Goal: Information Seeking & Learning: Understand process/instructions

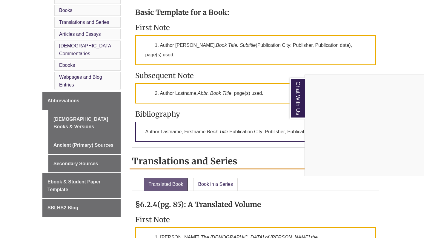
scroll to position [302, 0]
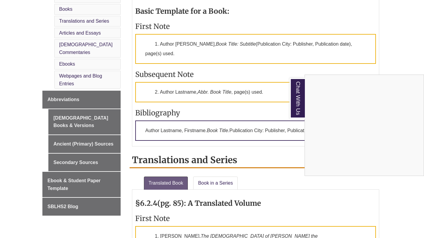
click at [207, 112] on div "Chat With Us" at bounding box center [212, 119] width 424 height 238
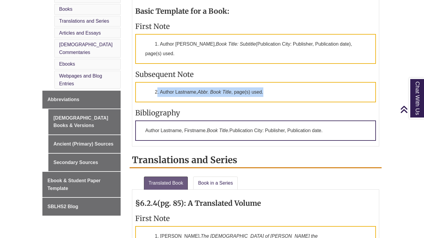
drag, startPoint x: 264, startPoint y: 98, endPoint x: 157, endPoint y: 99, distance: 106.9
click at [157, 99] on p "2. Author Lastname, Abbr. Book Title , page(s) used." at bounding box center [255, 92] width 241 height 20
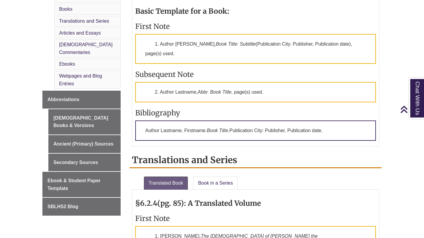
click at [225, 73] on div "Basic Template for a Book: First Note 1. Author [PERSON_NAME], Book Title: Subt…" at bounding box center [255, 72] width 241 height 143
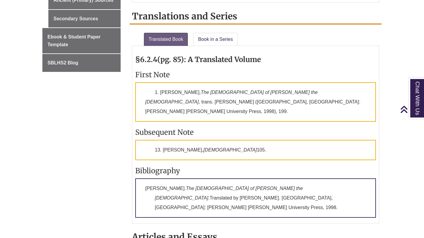
scroll to position [446, 0]
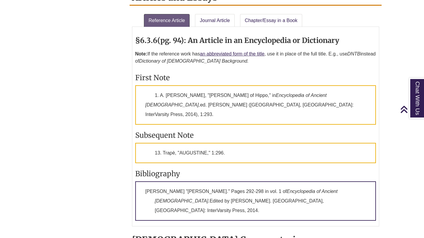
scroll to position [683, 0]
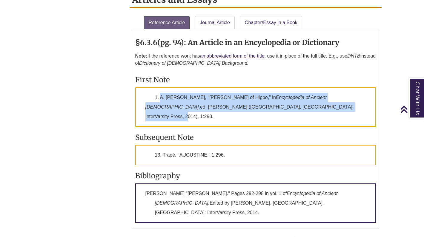
drag, startPoint x: 282, startPoint y: 93, endPoint x: 159, endPoint y: 85, distance: 123.3
click at [159, 87] on p "1. A. Trapè, "AUGUSTINE of Hippo," in Encyclopedia of Ancient Christianity, ed.…" at bounding box center [255, 106] width 241 height 39
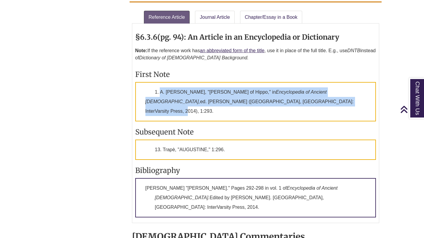
scroll to position [688, 0]
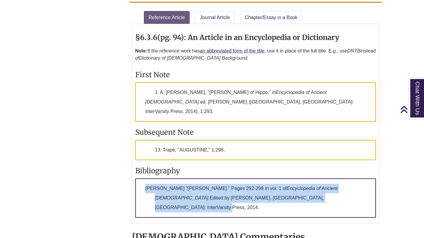
drag, startPoint x: 317, startPoint y: 174, endPoint x: 146, endPoint y: 159, distance: 171.7
click at [146, 178] on p "Trapè, A. "AUGUSTINE of Hippo." Pages 292-298 in vol. 1 of Encyclopedia of Anci…" at bounding box center [255, 197] width 241 height 39
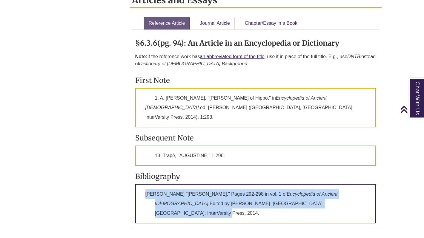
scroll to position [684, 0]
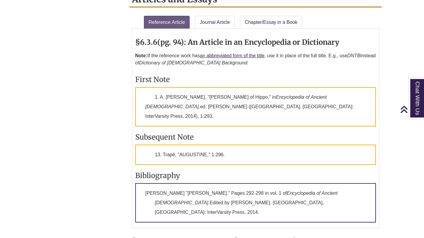
click at [164, 87] on p "1. A. Trapè, "AUGUSTINE of Hippo," in Encyclopedia of Ancient Christianity, ed.…" at bounding box center [255, 106] width 241 height 39
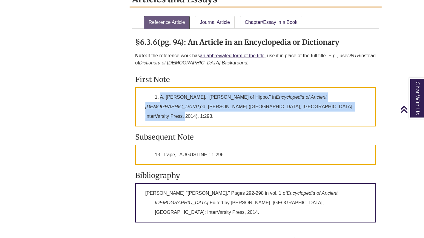
drag, startPoint x: 160, startPoint y: 81, endPoint x: 278, endPoint y: 94, distance: 119.5
click at [278, 94] on p "1. A. Trapè, "AUGUSTINE of Hippo," in Encyclopedia of Ancient Christianity, ed.…" at bounding box center [255, 106] width 241 height 39
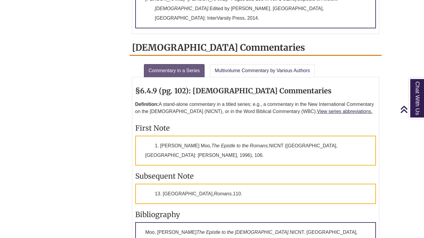
scroll to position [879, 0]
